Goal: Task Accomplishment & Management: Use online tool/utility

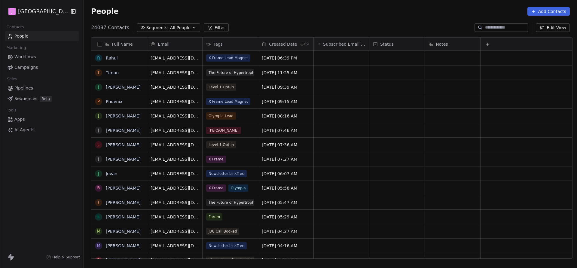
scroll to position [236, 496]
click at [22, 66] on span "Campaigns" at bounding box center [25, 67] width 23 height 6
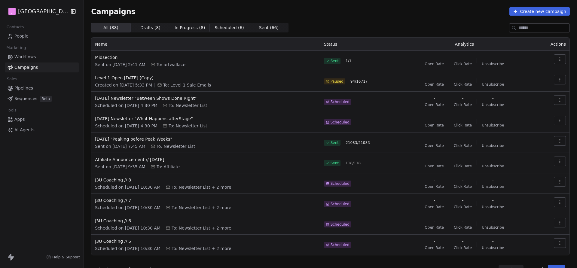
click at [27, 33] on span "People" at bounding box center [21, 36] width 14 height 6
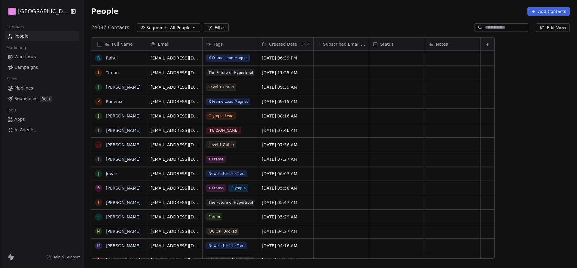
scroll to position [236, 496]
click at [35, 130] on link "AI Agents" at bounding box center [42, 130] width 74 height 10
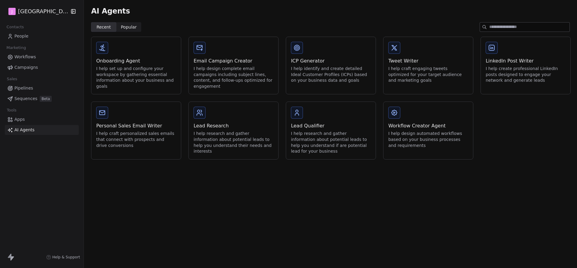
click at [24, 122] on span "Apps" at bounding box center [19, 119] width 11 height 6
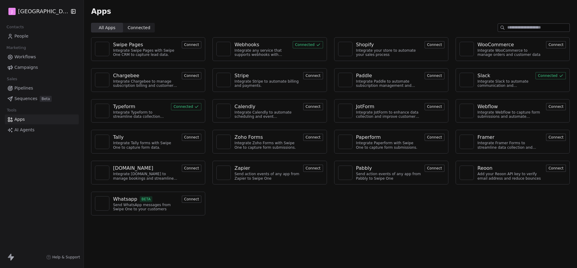
click at [118, 109] on div "Typeform" at bounding box center [124, 106] width 22 height 7
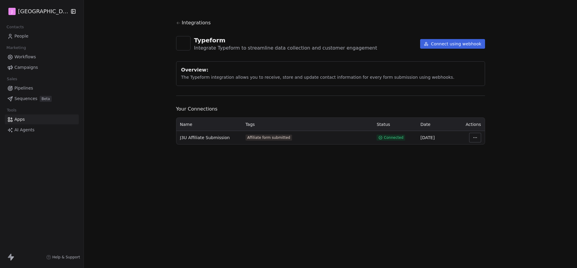
click at [476, 136] on html "J J3 University Contacts People Marketing Workflows Campaigns Sales Pipelines S…" at bounding box center [288, 134] width 577 height 268
click at [483, 162] on div "View Logs" at bounding box center [491, 161] width 43 height 10
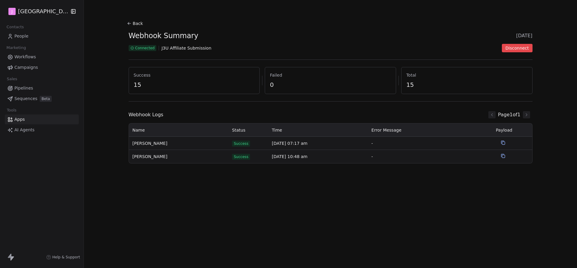
click at [137, 24] on button "Back" at bounding box center [135, 23] width 19 height 11
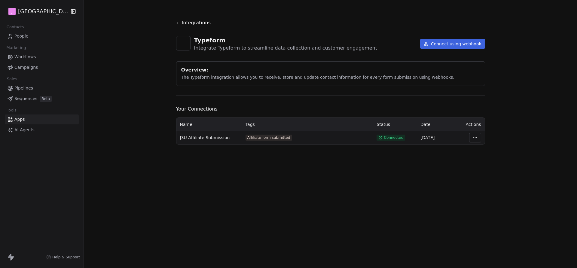
click at [183, 24] on span "Integrations" at bounding box center [196, 22] width 29 height 7
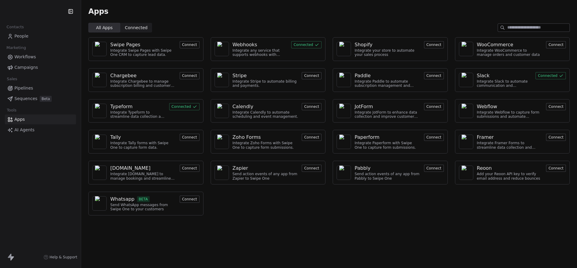
click at [246, 43] on div "Webhooks" at bounding box center [245, 44] width 25 height 7
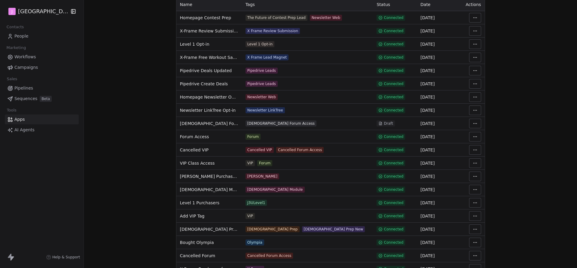
scroll to position [147, 0]
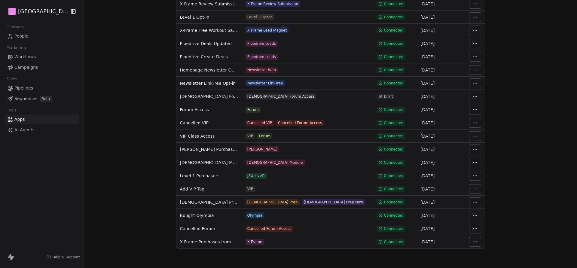
click at [470, 189] on html "J J3 University Contacts People Marketing Workflows Campaigns Sales Pipelines S…" at bounding box center [288, 134] width 577 height 268
click at [482, 212] on div "View Logs" at bounding box center [491, 212] width 43 height 10
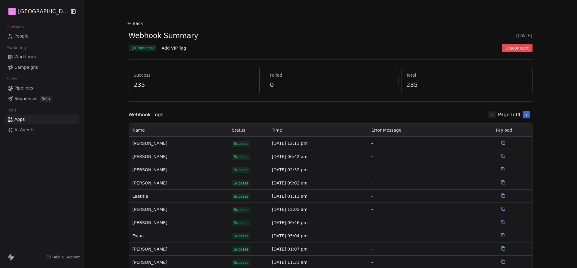
click at [133, 23] on button "Back" at bounding box center [135, 23] width 19 height 11
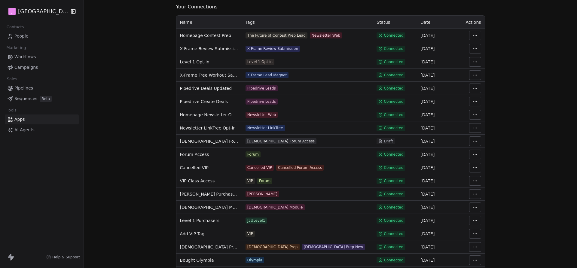
scroll to position [147, 0]
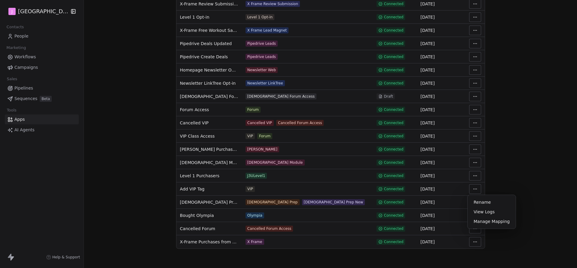
click at [472, 189] on html "J J3 University Contacts People Marketing Workflows Campaigns Sales Pipelines S…" at bounding box center [288, 134] width 577 height 268
click at [479, 212] on div "View Logs" at bounding box center [491, 212] width 43 height 10
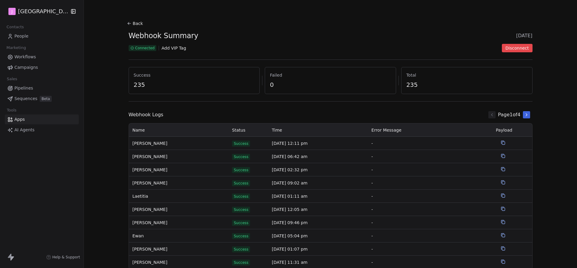
click at [132, 24] on button "Back" at bounding box center [135, 23] width 19 height 11
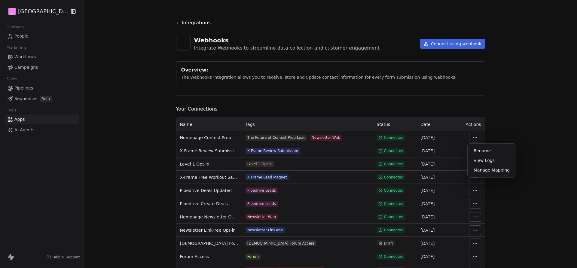
click at [478, 140] on html "J J3 University Contacts People Marketing Workflows Campaigns Sales Pipelines S…" at bounding box center [288, 134] width 577 height 268
click at [483, 160] on div "View Logs" at bounding box center [491, 161] width 43 height 10
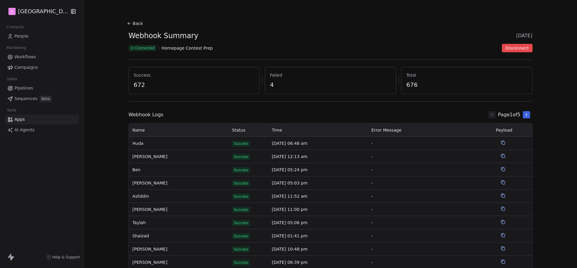
click at [134, 19] on button "Back" at bounding box center [135, 23] width 19 height 11
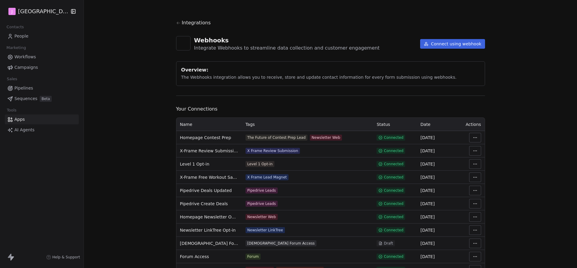
click at [27, 33] on span "People" at bounding box center [21, 36] width 14 height 6
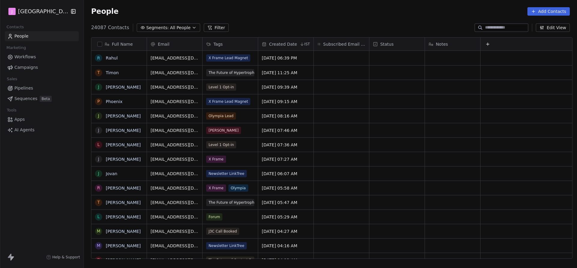
scroll to position [236, 496]
click at [43, 59] on link "Workflows" at bounding box center [42, 57] width 74 height 10
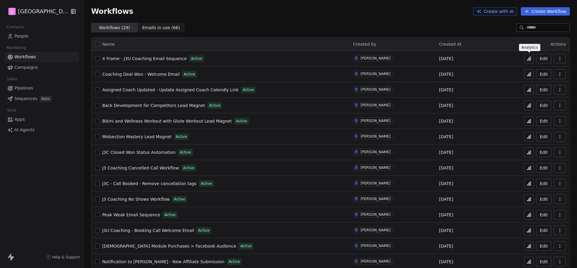
click at [533, 57] on button at bounding box center [530, 59] width 10 height 10
click at [532, 75] on icon at bounding box center [529, 74] width 5 height 5
click at [33, 38] on link "People" at bounding box center [42, 36] width 74 height 10
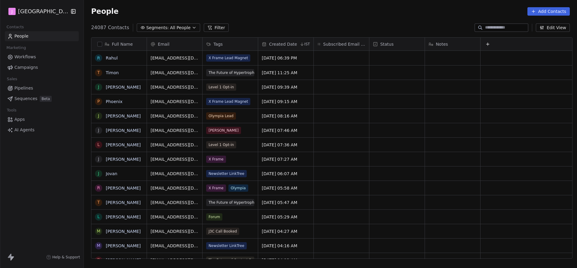
scroll to position [236, 496]
click at [31, 69] on span "Campaigns" at bounding box center [25, 67] width 23 height 6
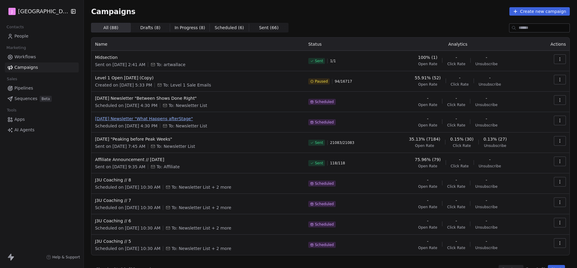
click at [164, 120] on span "August 18th Newsletter "What Happens afterStage"" at bounding box center [198, 119] width 206 height 6
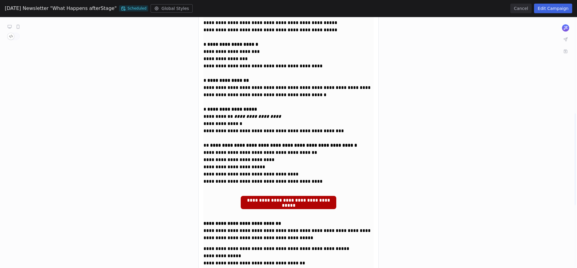
scroll to position [266, 0]
click at [289, 200] on div "**********" at bounding box center [288, 87] width 577 height 670
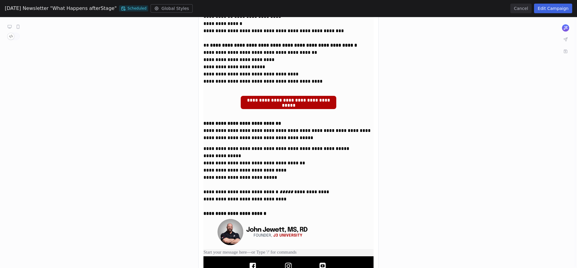
scroll to position [430, 0]
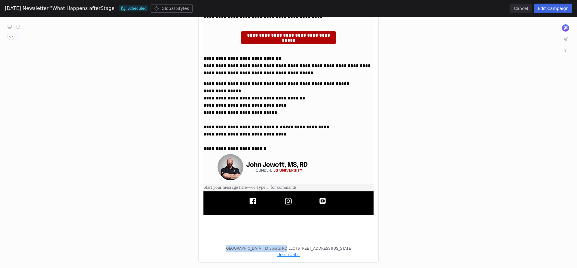
drag, startPoint x: 215, startPoint y: 246, endPoint x: 267, endPoint y: 245, distance: 52.0
drag, startPoint x: 238, startPoint y: 247, endPoint x: 367, endPoint y: 247, distance: 128.7
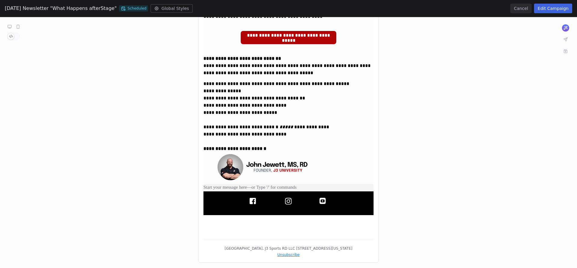
copy p "J3 Sports RD LLC Broken Trail Rd, Lewisville, Texas, 75056, United States"
drag, startPoint x: 238, startPoint y: 245, endPoint x: 268, endPoint y: 246, distance: 29.8
copy p "J3 Sports RD LLC"
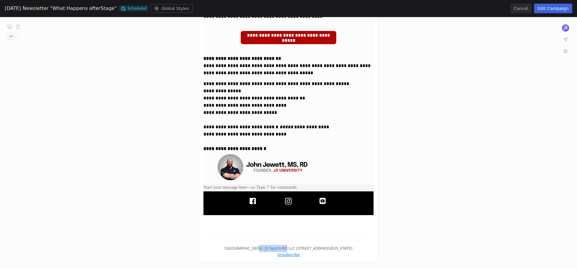
click at [517, 10] on button "Cancel" at bounding box center [521, 9] width 21 height 10
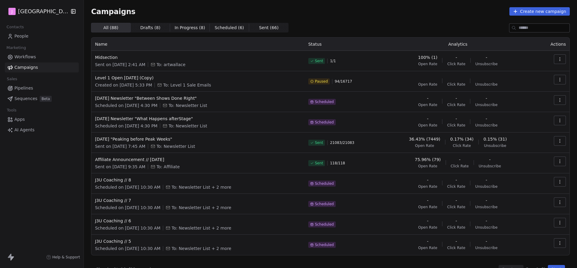
click at [47, 2] on div "J J3 University" at bounding box center [42, 11] width 84 height 23
click at [42, 12] on html "J J3 University Contacts People Marketing Workflows Campaigns Sales Pipelines S…" at bounding box center [288, 134] width 577 height 268
drag, startPoint x: 67, startPoint y: 111, endPoint x: 53, endPoint y: 91, distance: 24.1
click at [67, 111] on html "J J3 University Contacts People Marketing Workflows Campaigns Sales Pipelines S…" at bounding box center [288, 134] width 577 height 268
click at [35, 13] on html "J J3 University Contacts People Marketing Workflows Campaigns Sales Pipelines S…" at bounding box center [288, 134] width 577 height 268
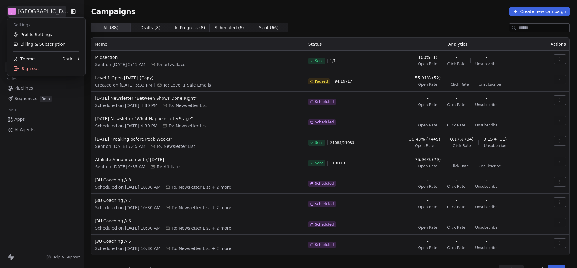
click at [35, 13] on html "J J3 University Contacts People Marketing Workflows Campaigns Sales Pipelines S…" at bounding box center [288, 134] width 577 height 268
click at [55, 14] on html "J J3 University Contacts People Marketing Workflows Campaigns Sales Pipelines S…" at bounding box center [288, 134] width 577 height 268
click at [66, 102] on html "J J3 University Contacts People Marketing Workflows Campaigns Sales Pipelines S…" at bounding box center [288, 134] width 577 height 268
click at [43, 6] on html "J J3 University Contacts People Marketing Workflows Campaigns Sales Pipelines S…" at bounding box center [288, 134] width 577 height 268
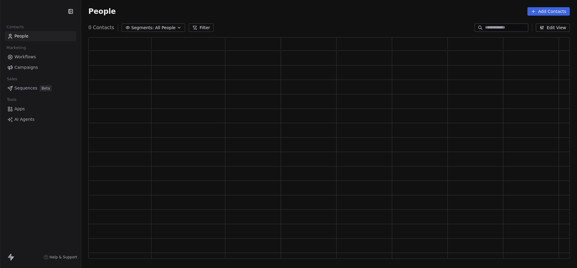
scroll to position [222, 482]
